Goal: Book appointment/travel/reservation

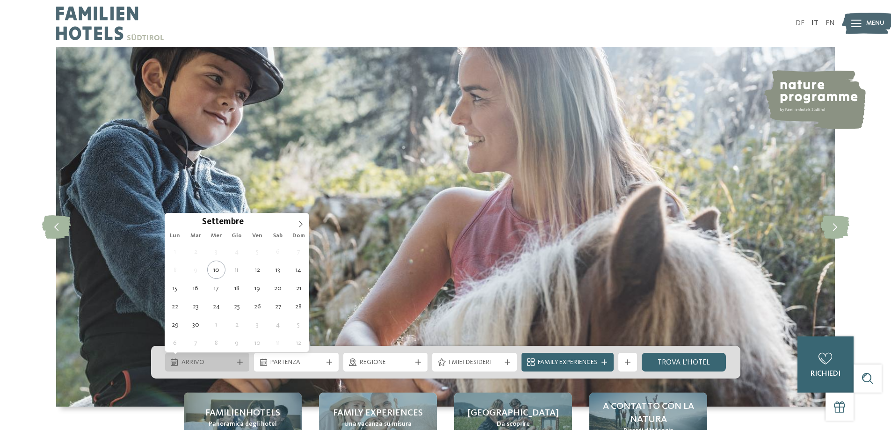
click at [235, 365] on div "Arrivo" at bounding box center [207, 362] width 85 height 19
click at [297, 225] on span at bounding box center [301, 221] width 16 height 16
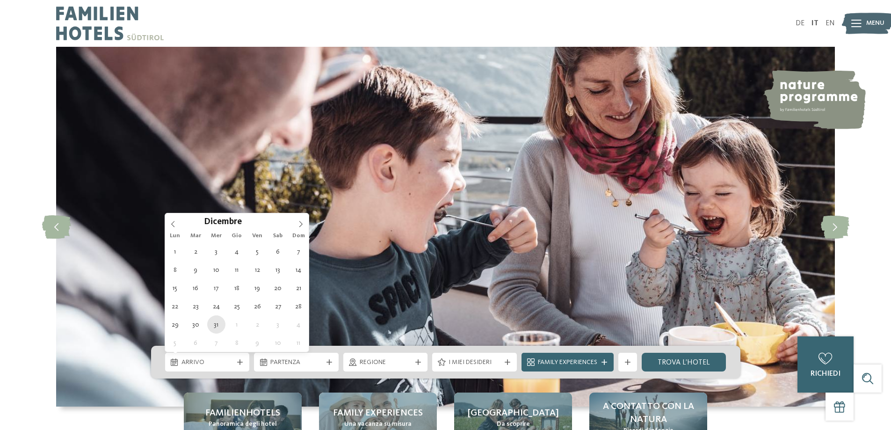
type div "[DATE]"
type input "****"
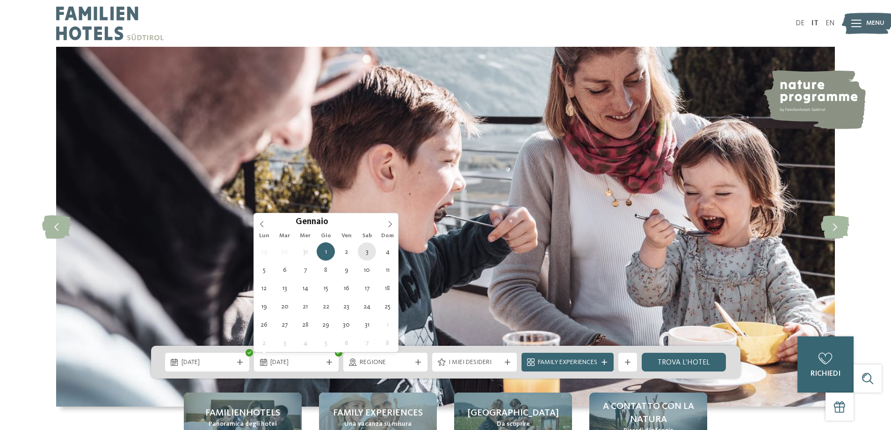
type div "[DATE]"
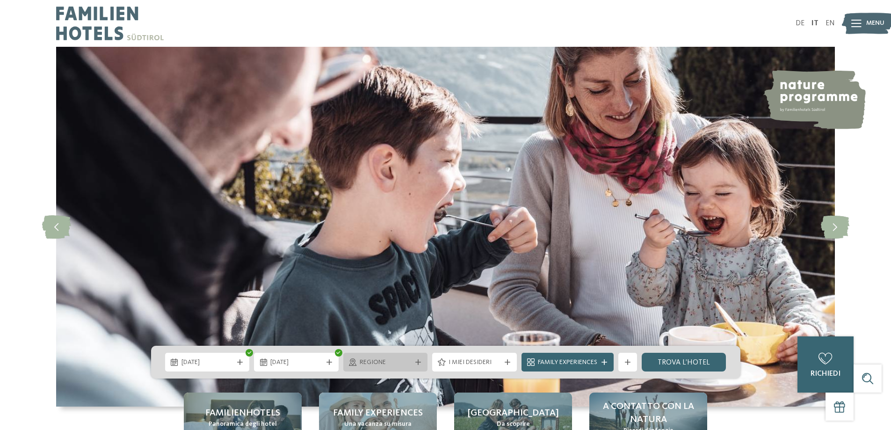
click at [363, 363] on span "Regione" at bounding box center [386, 362] width 52 height 9
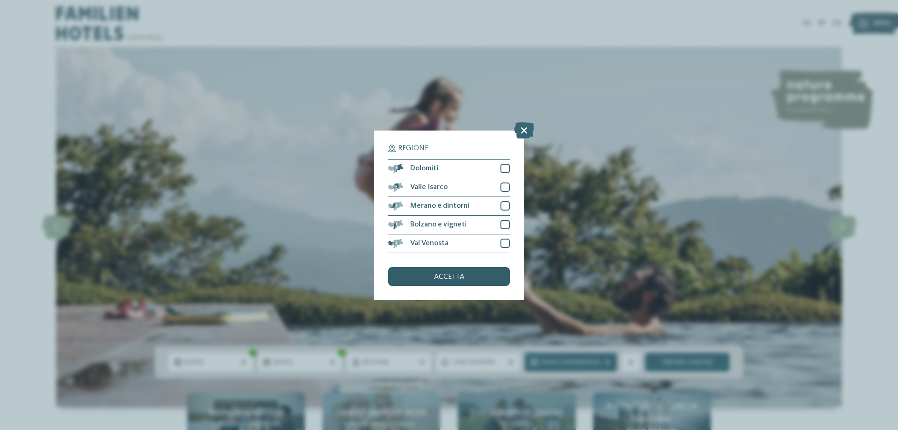
click at [438, 283] on div "accetta" at bounding box center [449, 276] width 122 height 19
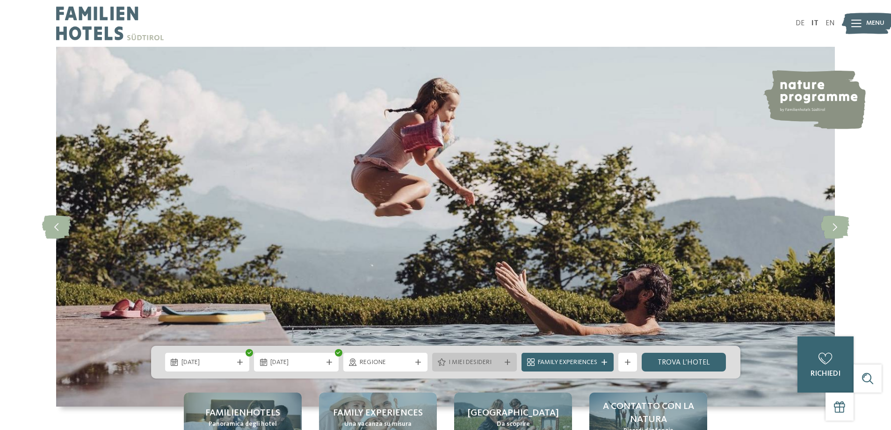
click at [445, 361] on icon at bounding box center [442, 361] width 8 height 7
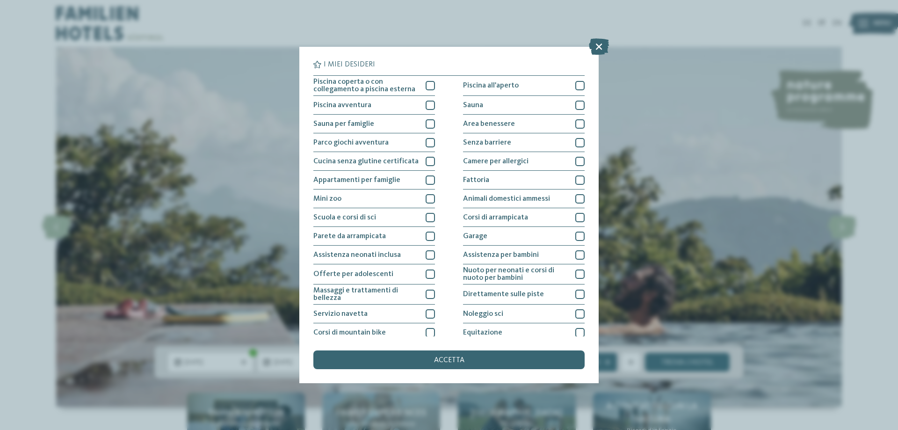
click at [445, 361] on span "accetta" at bounding box center [449, 359] width 30 height 7
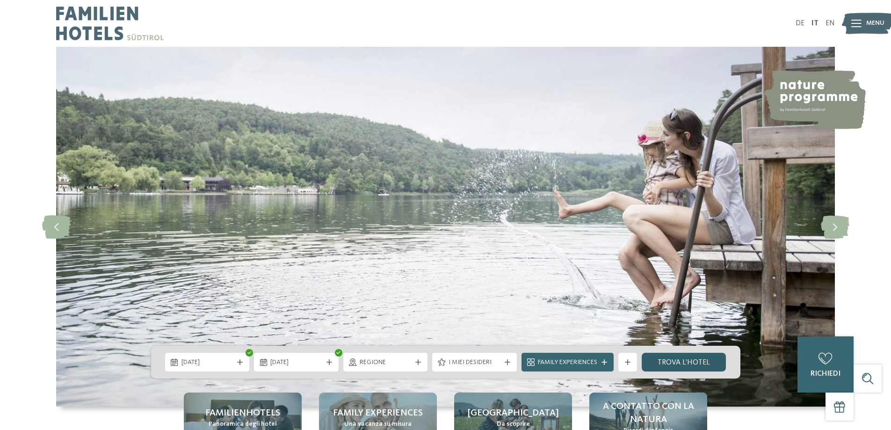
click at [657, 365] on link "trova l’hotel" at bounding box center [684, 362] width 85 height 19
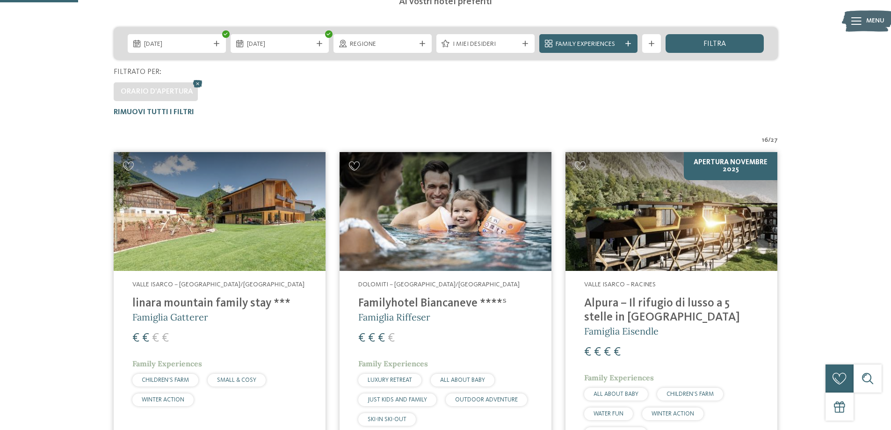
scroll to position [167, 0]
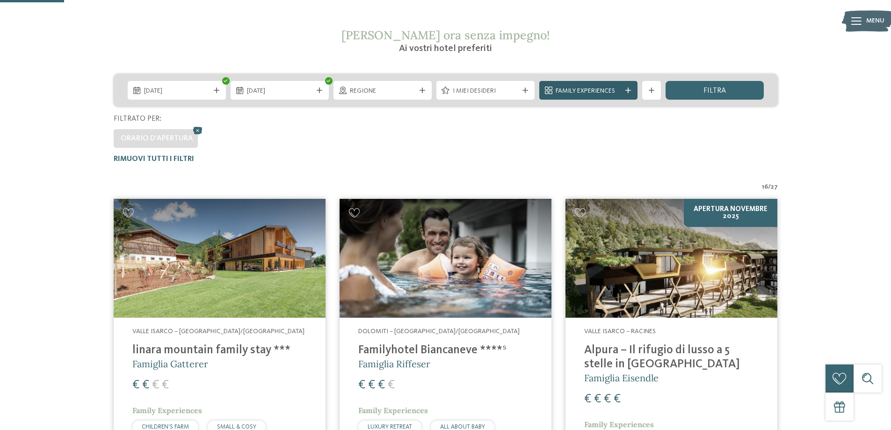
click at [597, 94] on span "Family Experiences" at bounding box center [588, 91] width 65 height 9
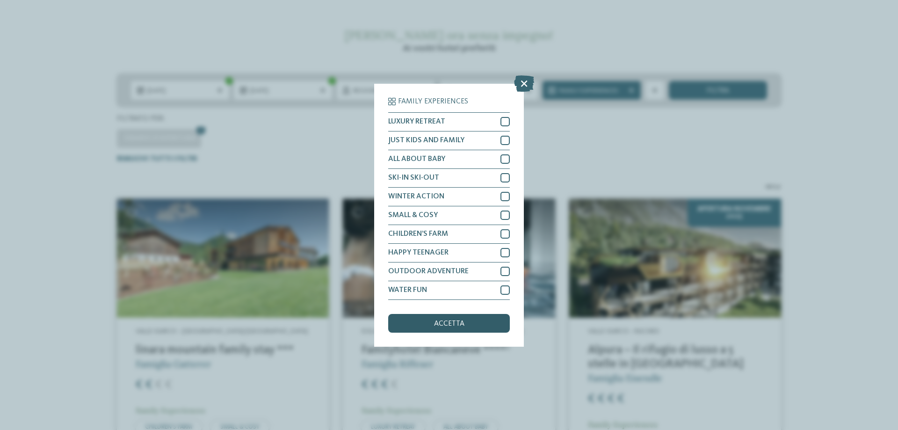
click at [455, 315] on div "accetta" at bounding box center [449, 323] width 122 height 19
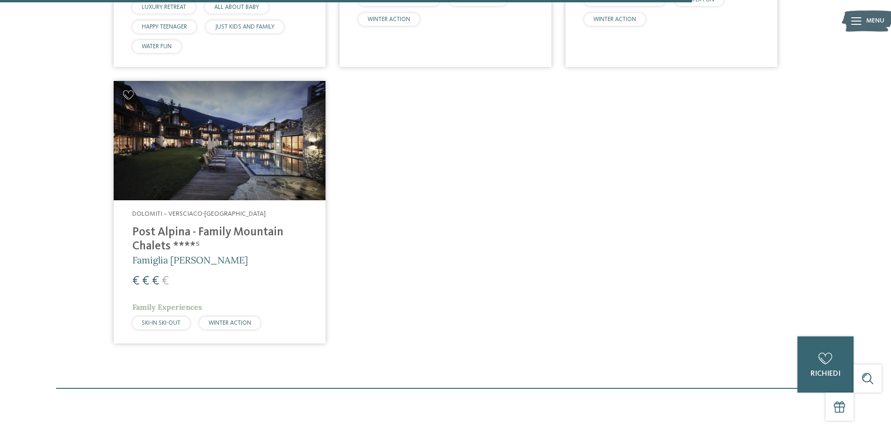
scroll to position [1615, 0]
